Goal: Transaction & Acquisition: Purchase product/service

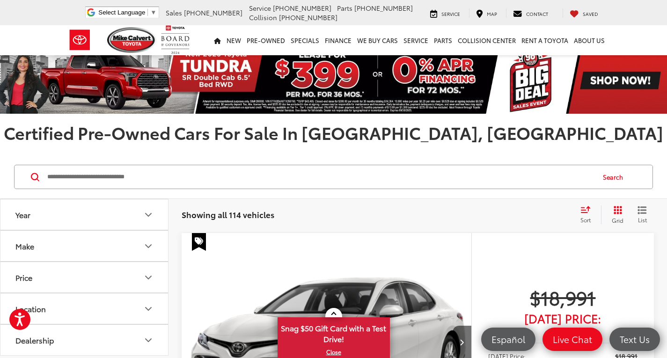
click at [149, 170] on input "Search by Make, Model, or Keyword" at bounding box center [319, 177] width 547 height 22
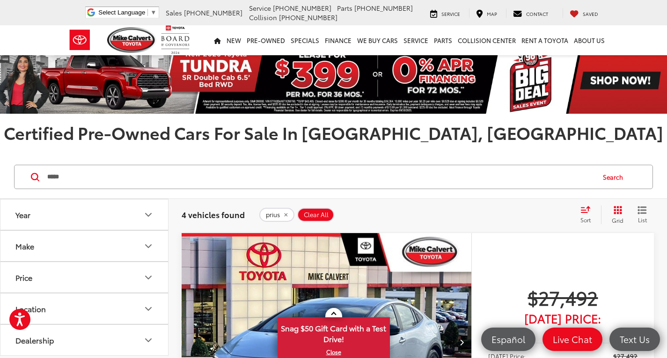
click at [326, 312] on link at bounding box center [333, 312] width 17 height 9
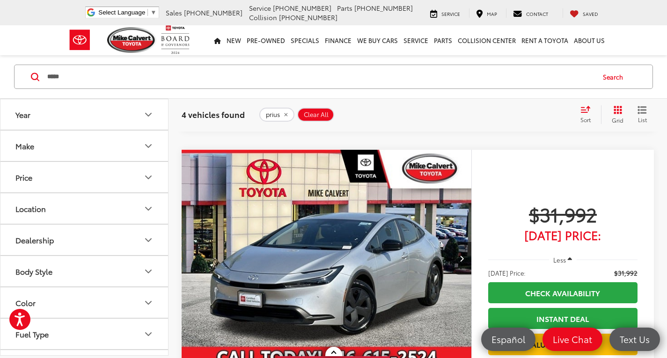
scroll to position [795, 0]
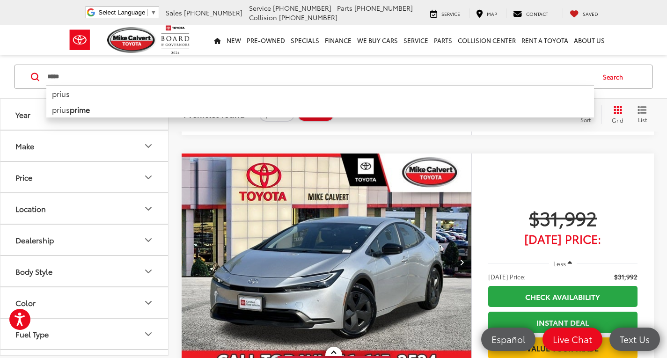
drag, startPoint x: 163, startPoint y: 77, endPoint x: -58, endPoint y: 65, distance: 220.7
click at [0, 65] on html "Accessibility Screen-Reader Guide, Feedback, and Issue Reporting | New window M…" at bounding box center [333, 263] width 667 height 2116
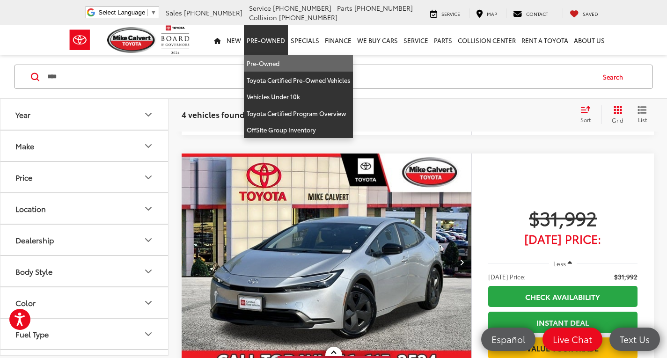
type input "****"
click at [269, 59] on link "Pre-Owned" at bounding box center [298, 63] width 109 height 17
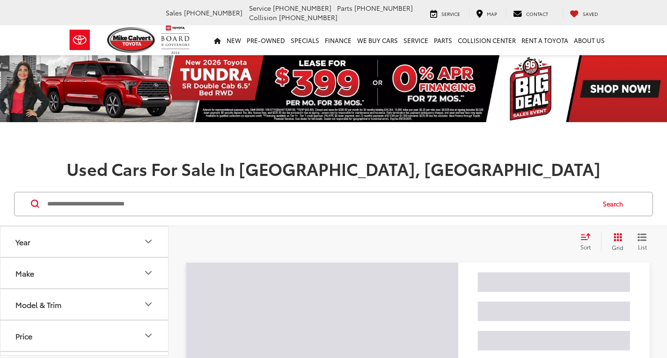
click at [194, 206] on input "Search by Make, Model, or Keyword" at bounding box center [319, 204] width 547 height 22
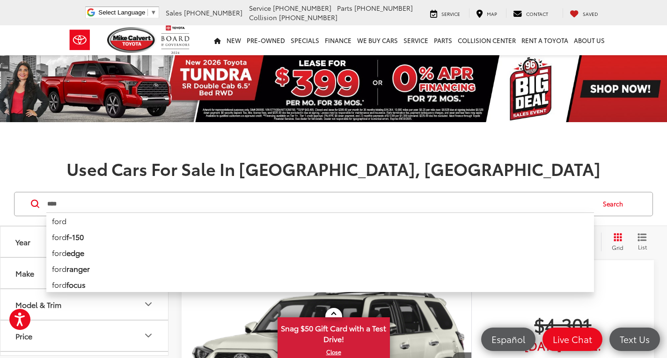
type input "****"
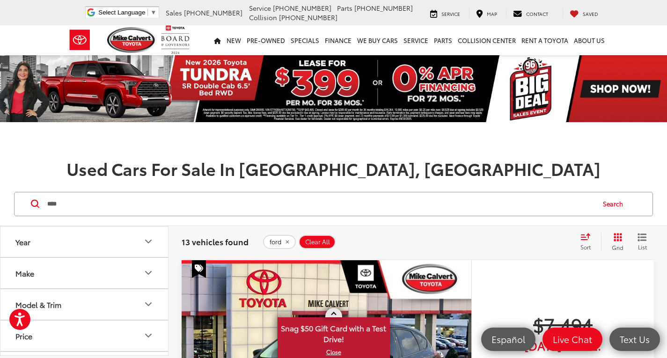
click at [336, 313] on link at bounding box center [333, 312] width 17 height 9
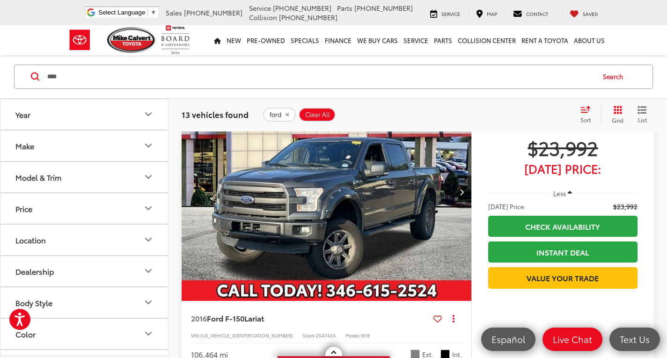
scroll to position [1965, 0]
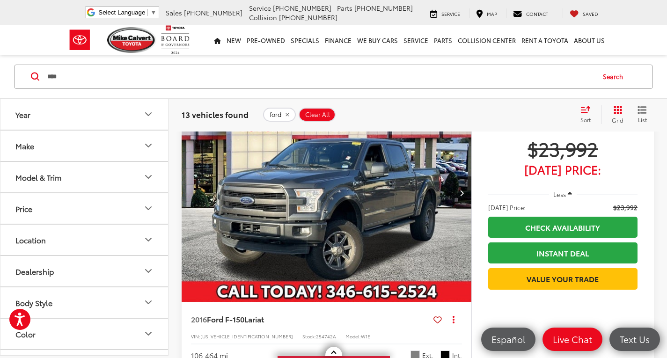
click at [364, 242] on img "2016 Ford F-150 Lariat 0" at bounding box center [326, 193] width 291 height 218
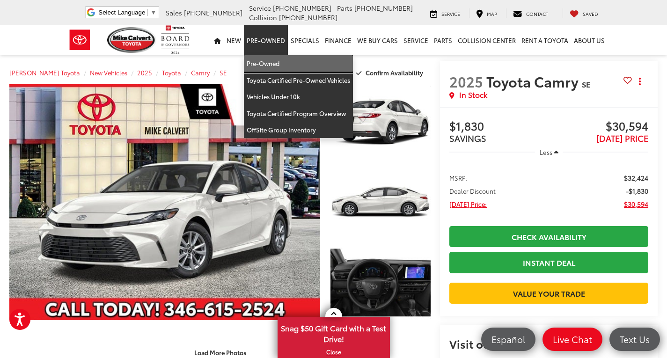
click at [274, 67] on link "Pre-Owned" at bounding box center [298, 63] width 109 height 17
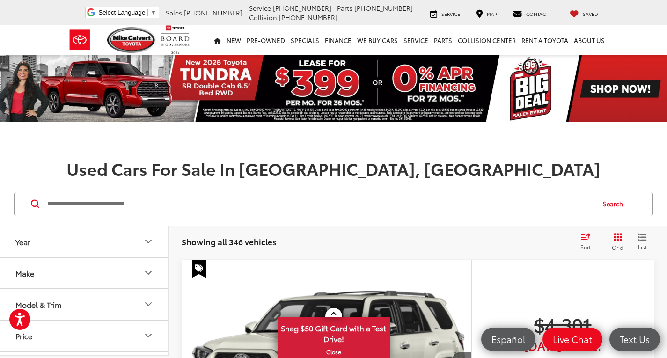
click at [230, 212] on input "Search by Make, Model, or Keyword" at bounding box center [319, 204] width 547 height 22
paste input "**********"
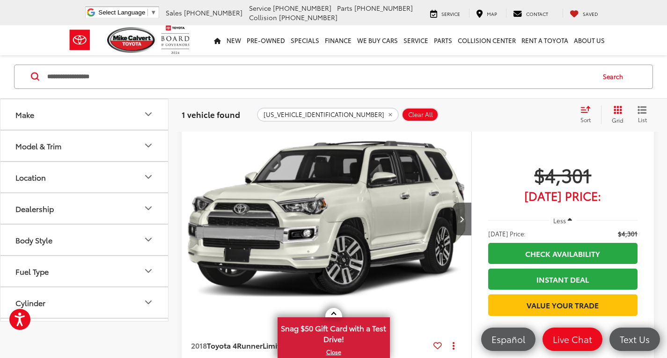
scroll to position [187, 0]
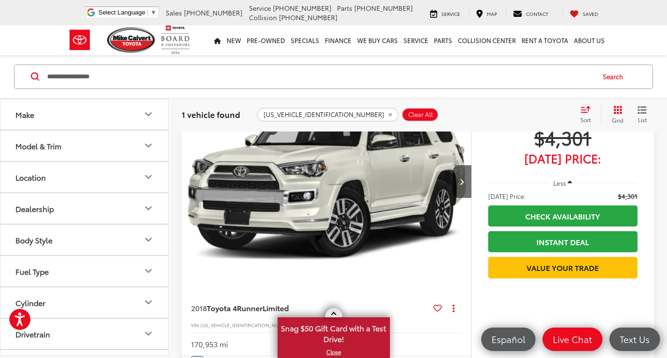
click at [336, 312] on link at bounding box center [333, 312] width 17 height 9
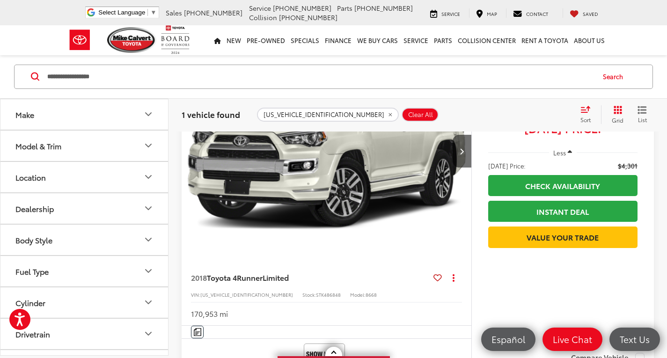
scroll to position [234, 0]
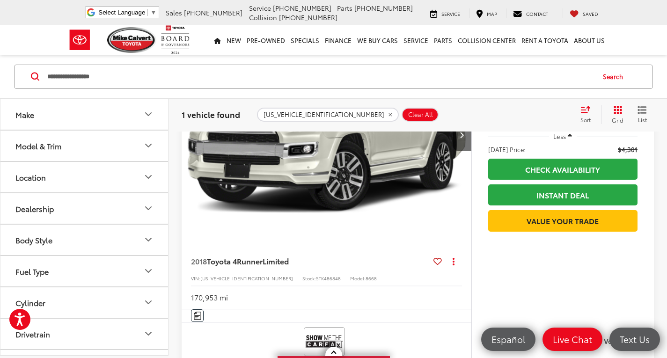
drag, startPoint x: 136, startPoint y: 80, endPoint x: 11, endPoint y: 69, distance: 125.4
click at [13, 69] on div "**********" at bounding box center [333, 77] width 648 height 24
paste input "Search by Make, Model, or Keyword"
type input "*******"
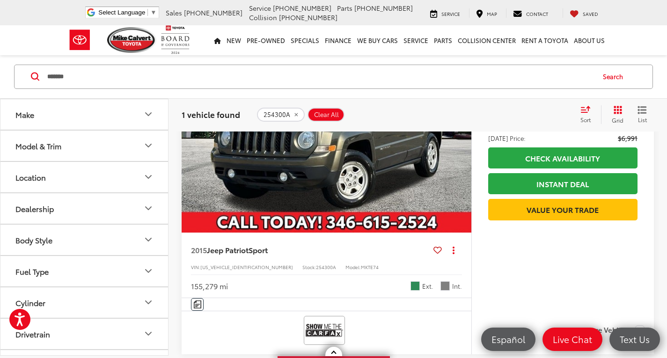
scroll to position [221, 0]
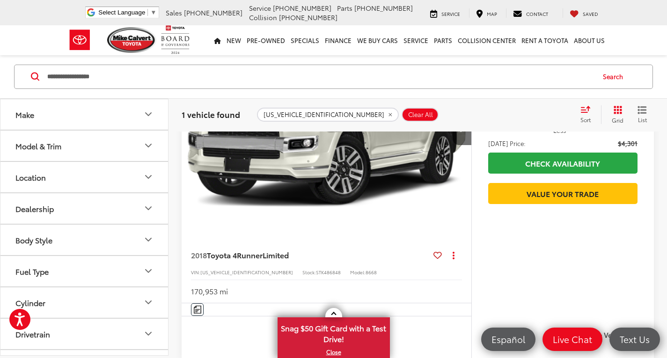
scroll to position [361, 0]
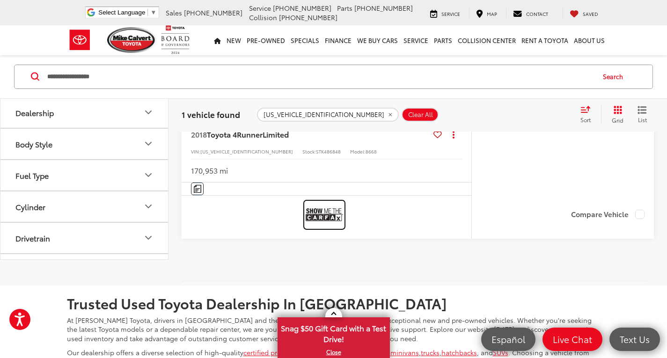
click at [324, 219] on img at bounding box center [324, 214] width 37 height 25
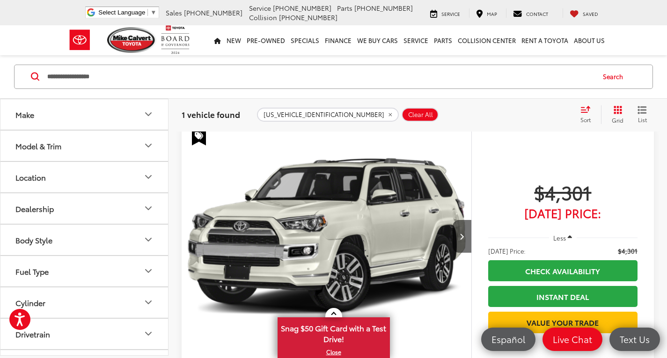
scroll to position [127, 0]
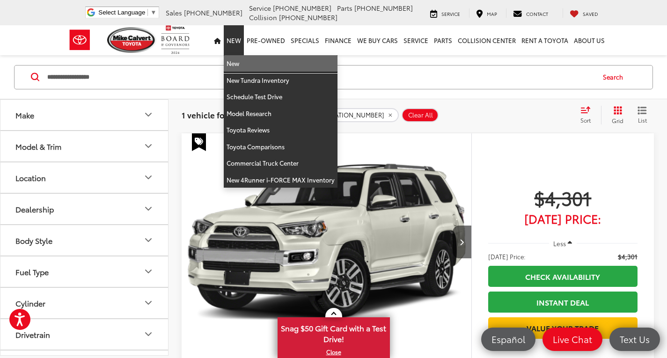
click at [241, 63] on link "New" at bounding box center [281, 63] width 114 height 17
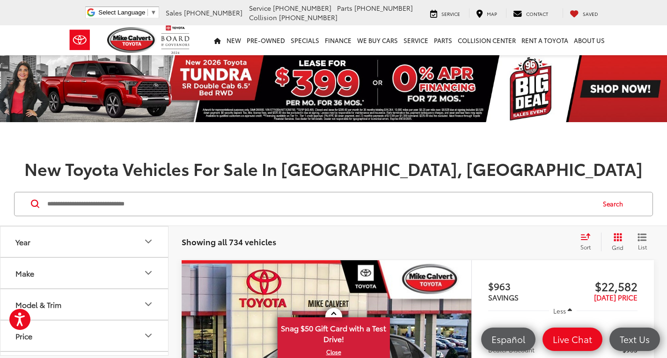
click at [154, 208] on input "Search by Make, Model, or Keyword" at bounding box center [319, 204] width 547 height 22
type input "******"
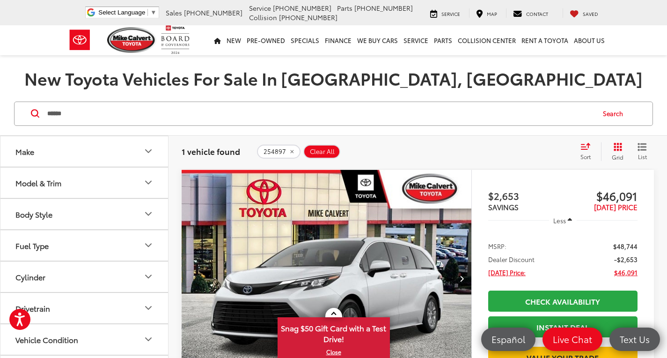
scroll to position [234, 0]
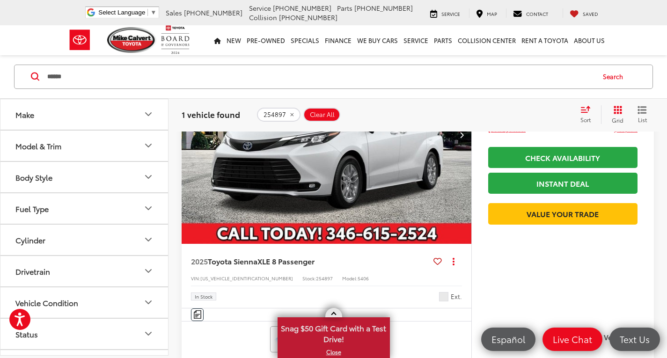
click at [334, 314] on span at bounding box center [333, 314] width 5 height 5
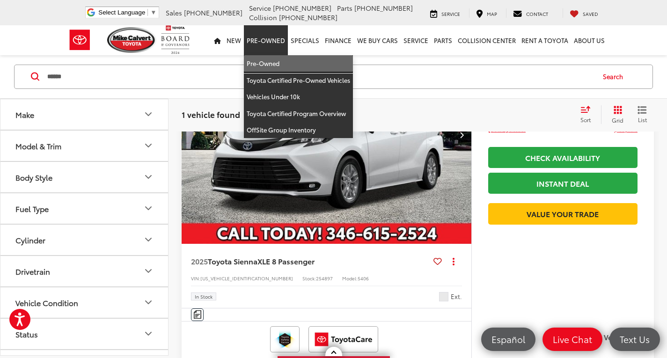
click at [272, 58] on link "Pre-Owned" at bounding box center [298, 63] width 109 height 17
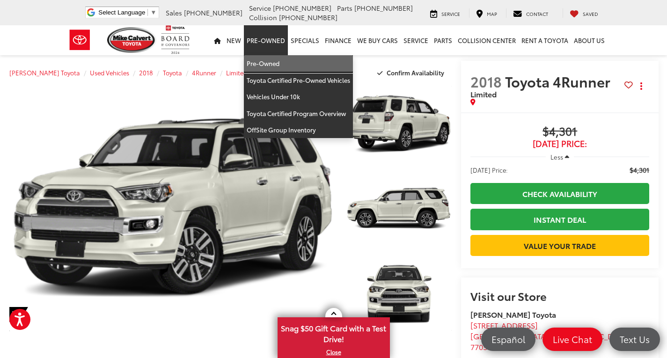
click at [265, 66] on link "Pre-Owned" at bounding box center [298, 63] width 109 height 17
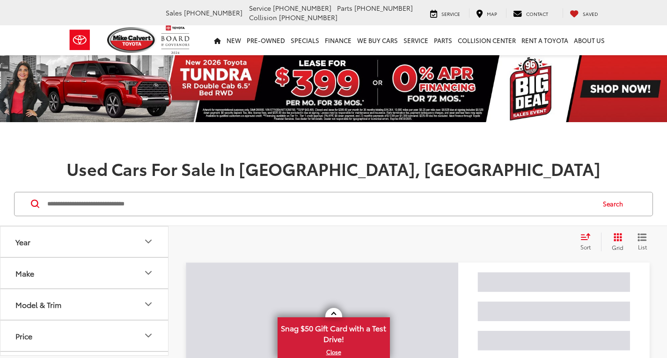
click at [146, 200] on input "Search by Make, Model, or Keyword" at bounding box center [319, 204] width 547 height 22
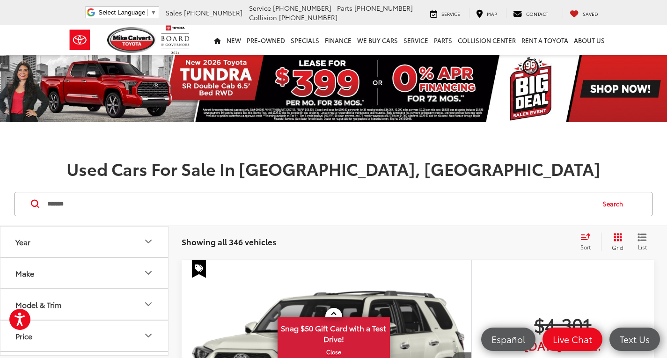
type input "*******"
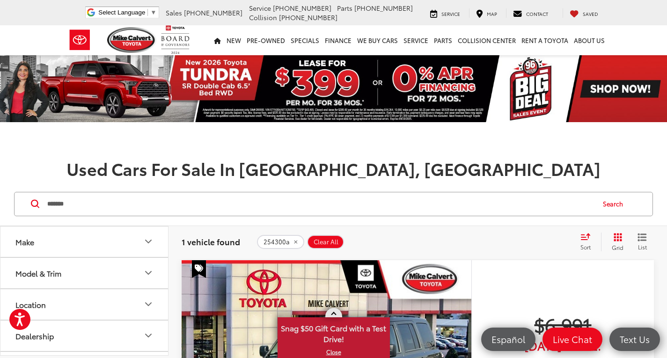
click at [335, 313] on link at bounding box center [333, 312] width 17 height 9
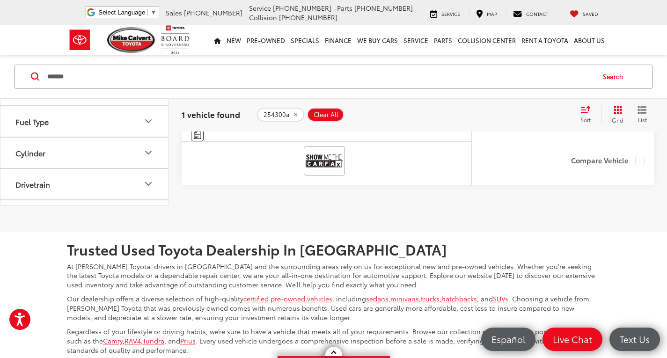
scroll to position [421, 0]
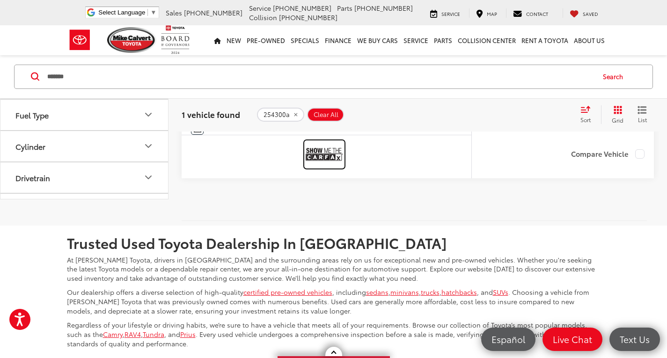
click at [315, 156] on img at bounding box center [324, 154] width 37 height 25
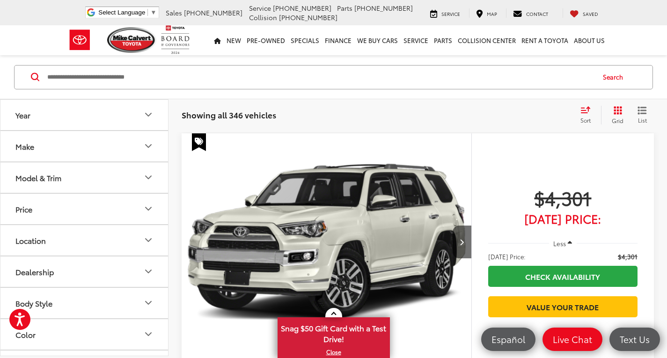
click at [335, 309] on link at bounding box center [333, 312] width 17 height 9
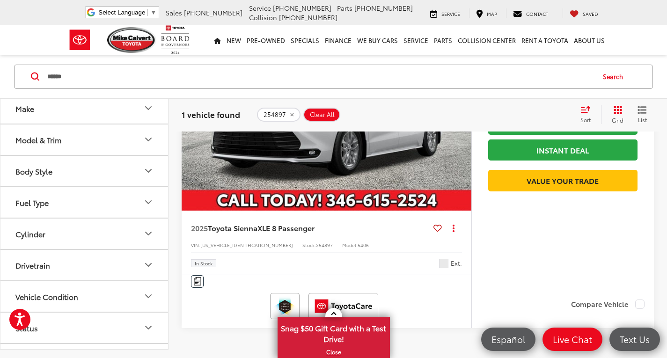
scroll to position [268, 0]
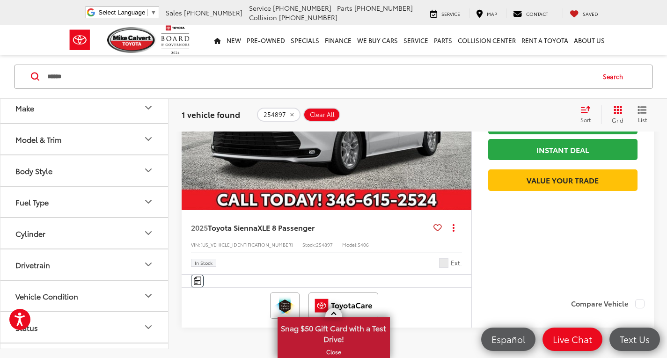
click at [333, 316] on span at bounding box center [333, 314] width 5 height 5
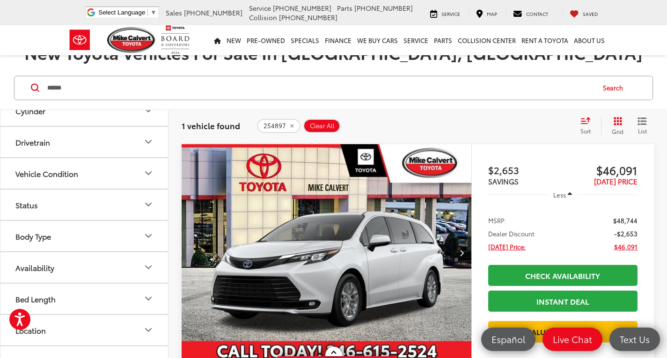
scroll to position [187, 0]
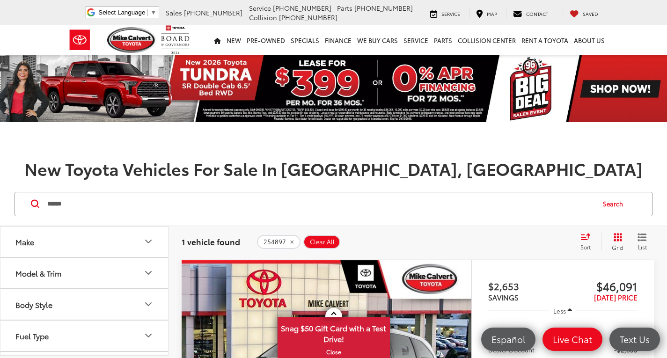
drag, startPoint x: 233, startPoint y: 200, endPoint x: -33, endPoint y: 193, distance: 265.4
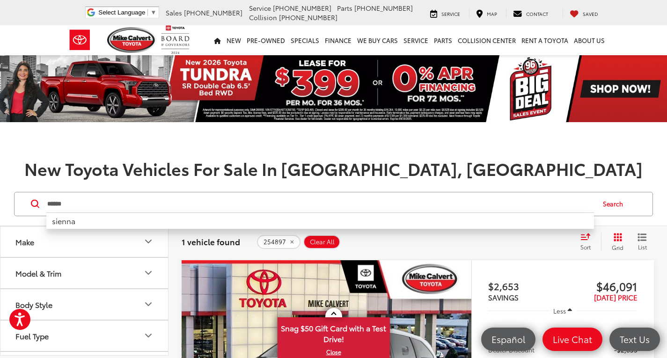
type input "******"
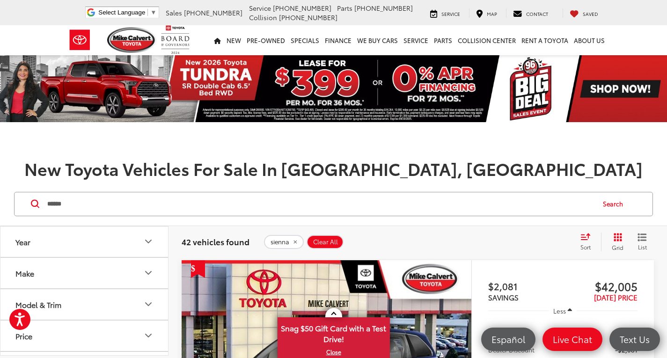
click at [330, 313] on link at bounding box center [333, 312] width 17 height 9
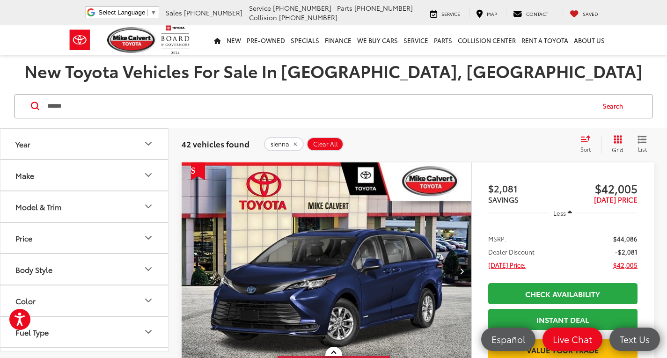
scroll to position [94, 0]
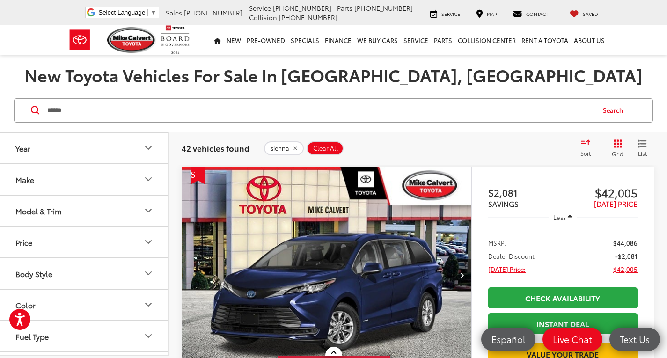
click at [588, 145] on icon "Select sort value" at bounding box center [585, 142] width 10 height 7
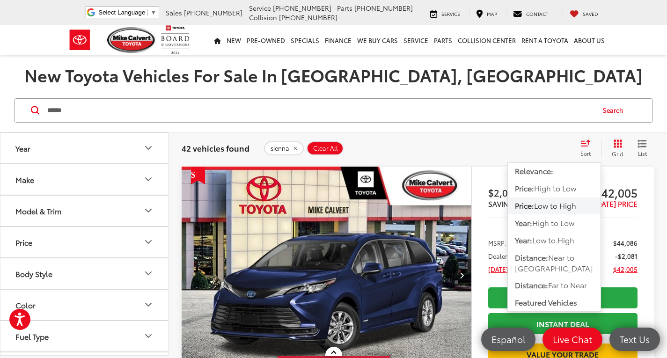
click at [539, 139] on div "42 vehicles found sienna Clear All + 0 test Sort Relevance: Price: High to Low …" at bounding box center [418, 148] width 472 height 19
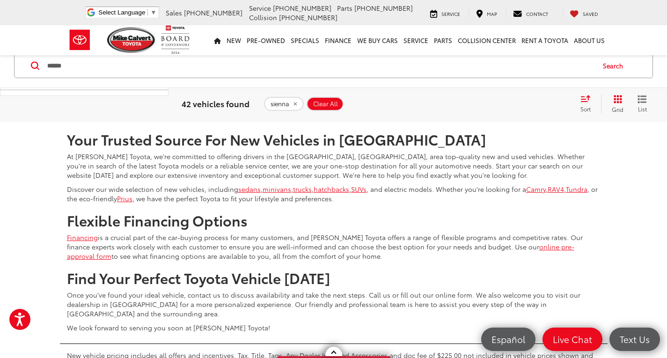
scroll to position [4445, 0]
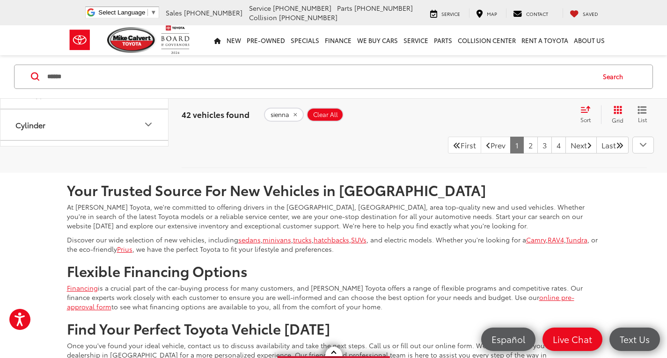
click at [634, 153] on div "button" at bounding box center [643, 145] width 21 height 16
click at [639, 151] on icon "button" at bounding box center [642, 145] width 11 height 12
click at [648, 151] on icon "button" at bounding box center [642, 145] width 11 height 12
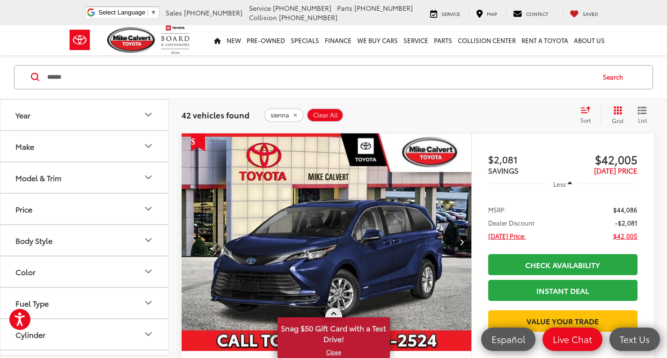
click at [333, 311] on link at bounding box center [333, 312] width 17 height 9
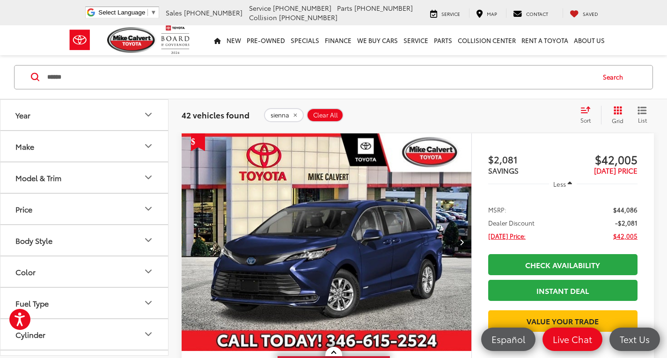
drag, startPoint x: 583, startPoint y: 114, endPoint x: 589, endPoint y: 118, distance: 7.4
click at [583, 114] on div "Sort" at bounding box center [588, 115] width 25 height 19
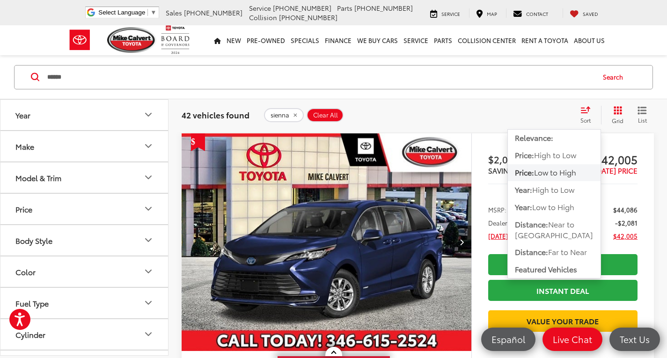
click at [576, 170] on span "Low to High" at bounding box center [555, 172] width 42 height 11
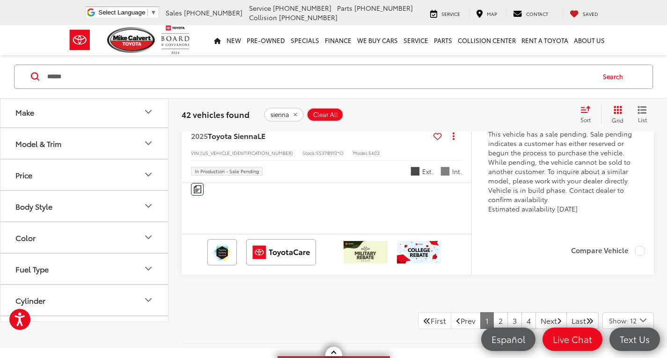
scroll to position [4478, 0]
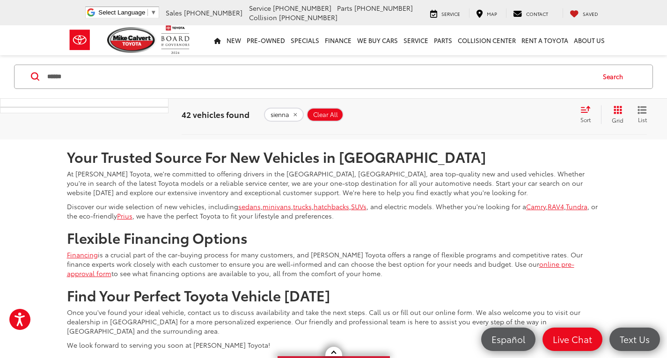
click at [620, 117] on span "Show: 12" at bounding box center [623, 111] width 28 height 9
click at [632, 191] on button "Show: 96" at bounding box center [628, 182] width 51 height 17
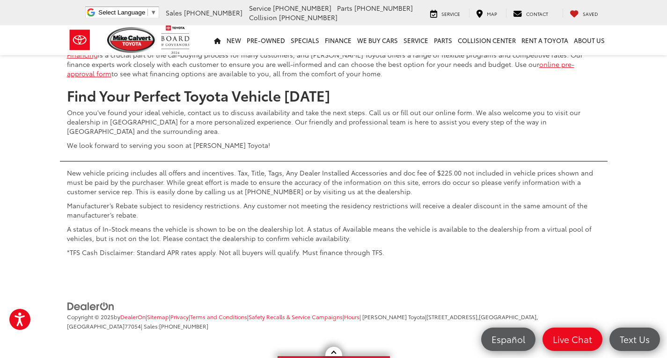
scroll to position [16504, 0]
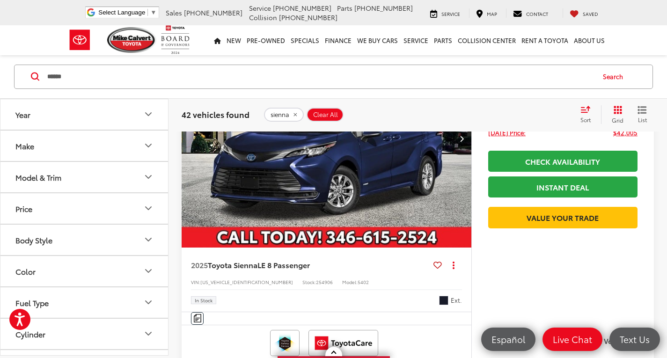
scroll to position [234, 0]
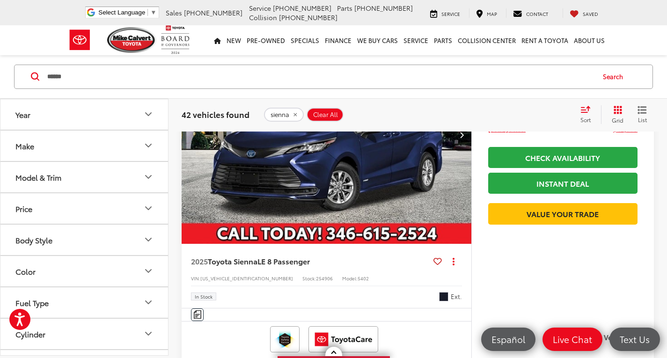
click at [356, 183] on img "2025 Toyota Sienna LE 8 Passenger 0" at bounding box center [326, 135] width 291 height 218
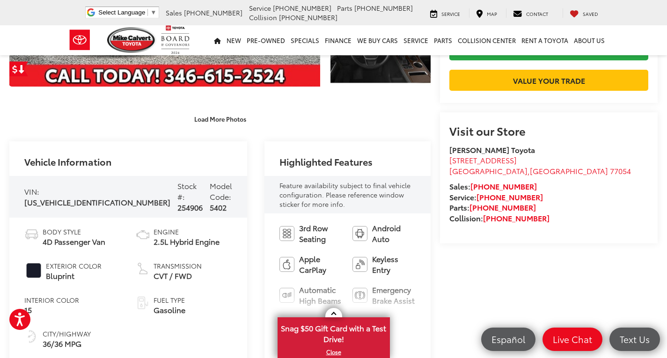
scroll to position [234, 0]
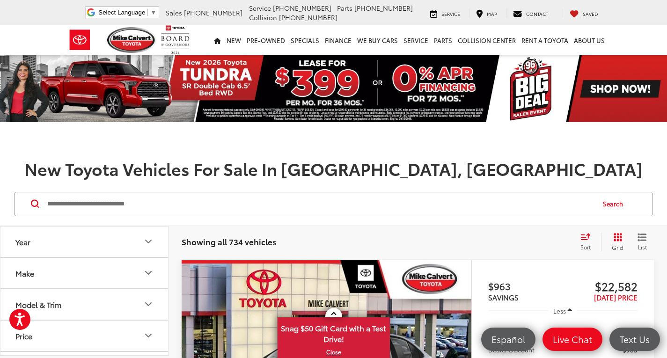
click at [94, 309] on button "Model & Trim" at bounding box center [84, 304] width 168 height 30
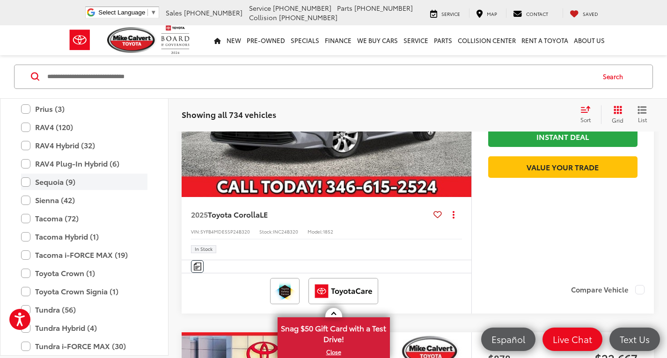
scroll to position [462, 0]
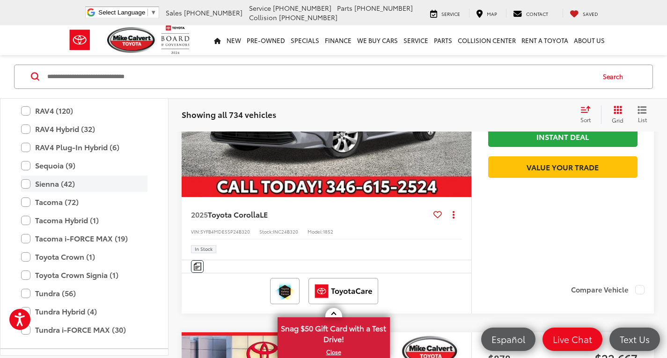
click at [67, 186] on label "Sienna (42)" at bounding box center [84, 184] width 126 height 16
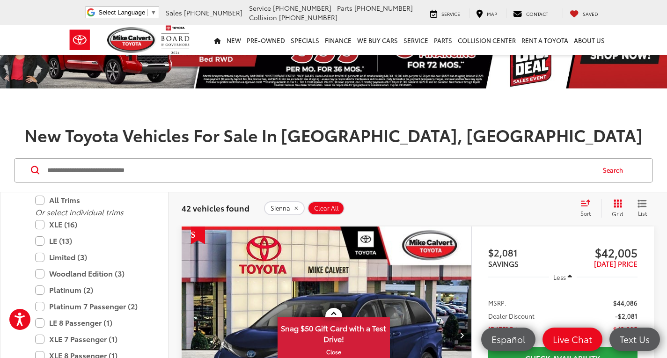
scroll to position [221, 0]
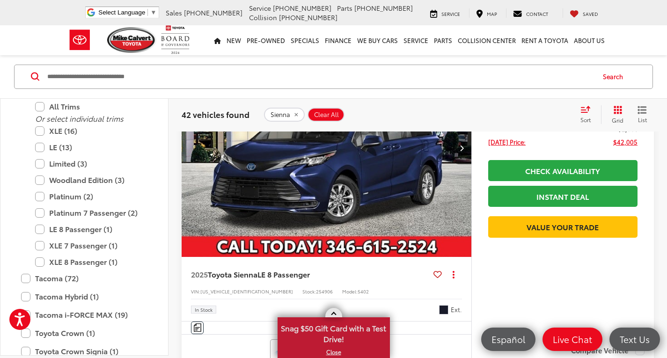
click at [328, 310] on link at bounding box center [333, 312] width 17 height 9
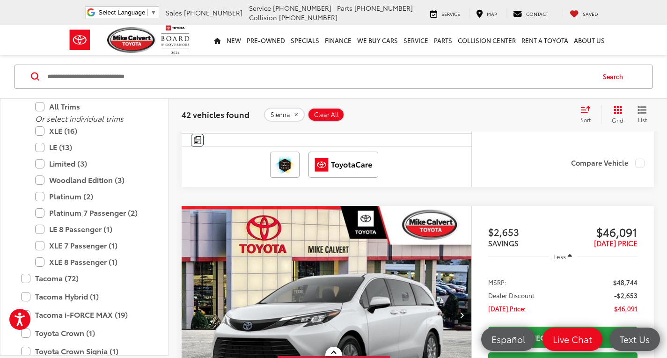
scroll to position [889, 0]
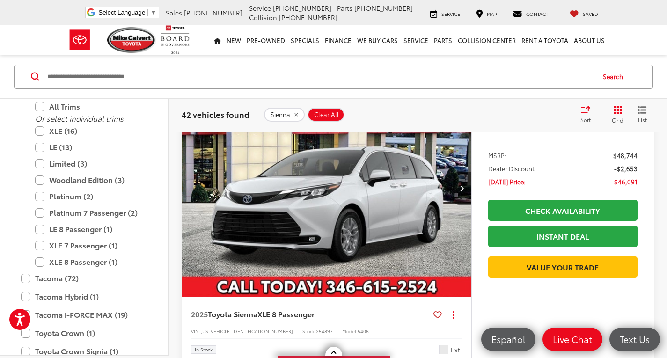
click at [341, 234] on img "2025 Toyota Sienna XLE 8 Passenger 0" at bounding box center [326, 188] width 291 height 218
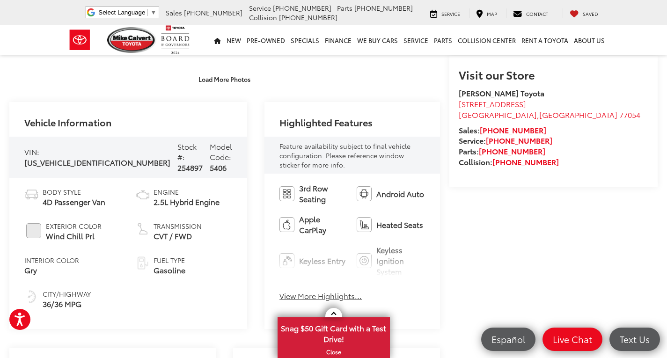
scroll to position [281, 0]
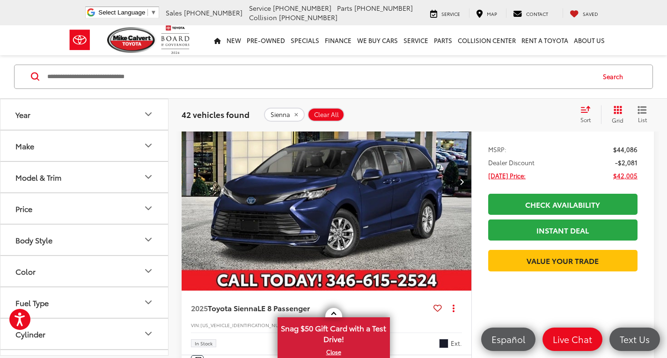
click at [294, 202] on img "2025 Toyota Sienna LE 8 Passenger 0" at bounding box center [326, 182] width 291 height 218
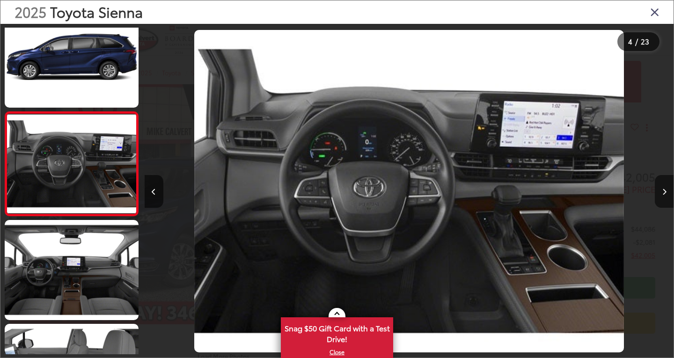
click at [659, 13] on icon "Close gallery" at bounding box center [654, 12] width 9 height 12
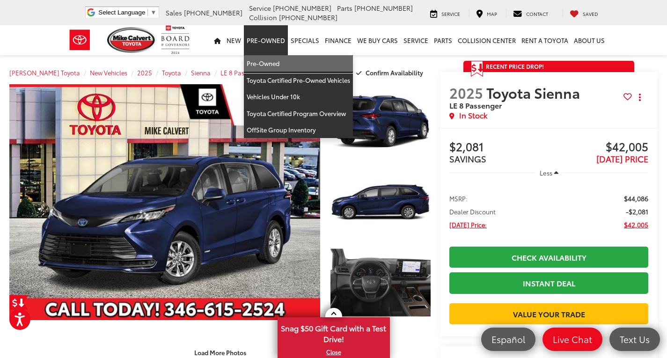
click at [276, 61] on link "Pre-Owned" at bounding box center [298, 63] width 109 height 17
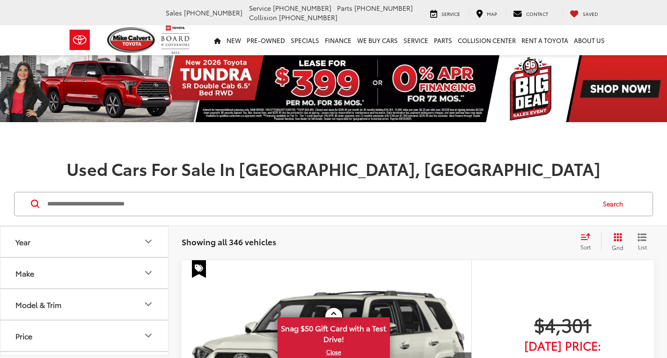
click at [152, 205] on input "Search by Make, Model, or Keyword" at bounding box center [319, 204] width 547 height 22
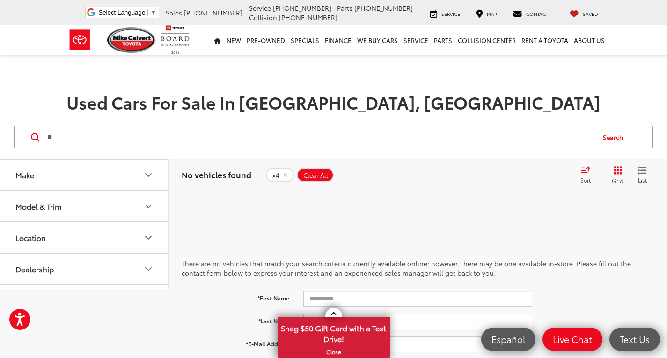
type input "*"
type input "**"
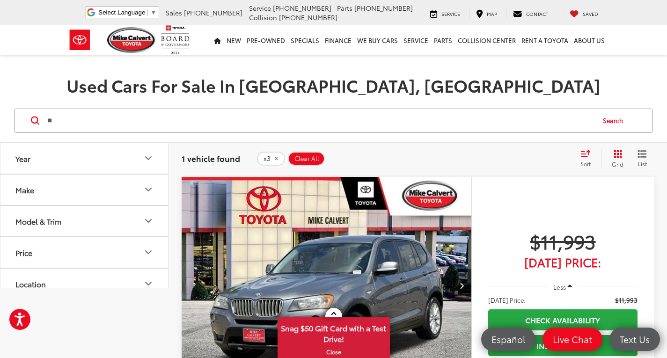
scroll to position [234, 0]
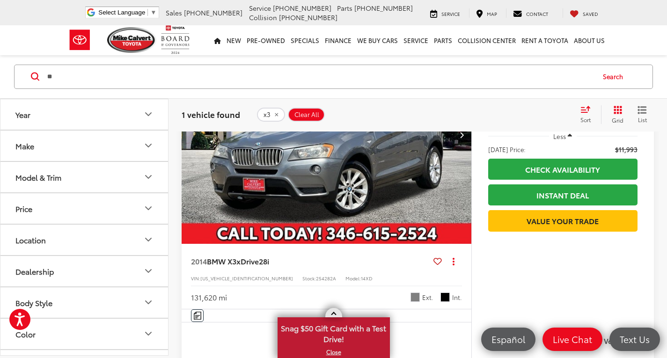
click at [338, 313] on link at bounding box center [333, 312] width 17 height 9
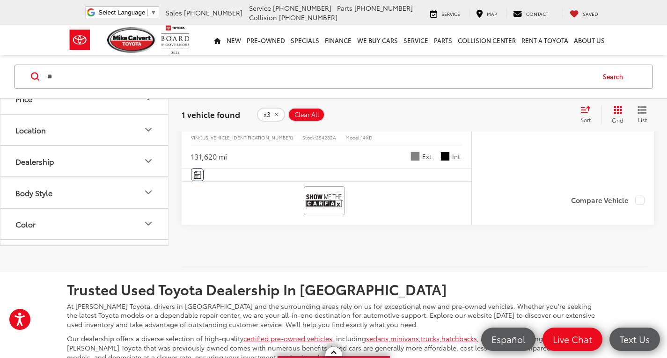
scroll to position [374, 0]
